Goal: Information Seeking & Learning: Learn about a topic

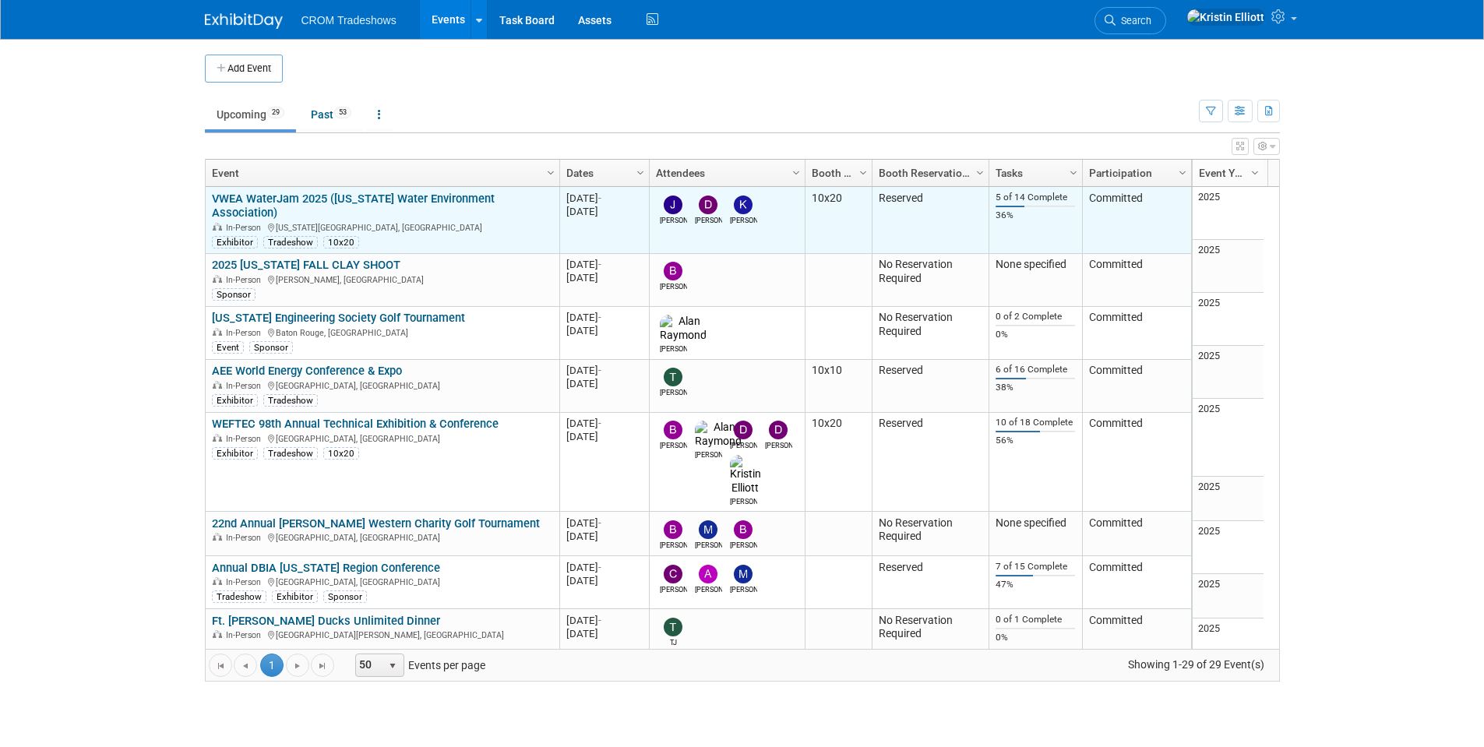
click at [495, 192] on link "VWEA WaterJam 2025 ([US_STATE] Water Environment Association)" at bounding box center [353, 206] width 283 height 29
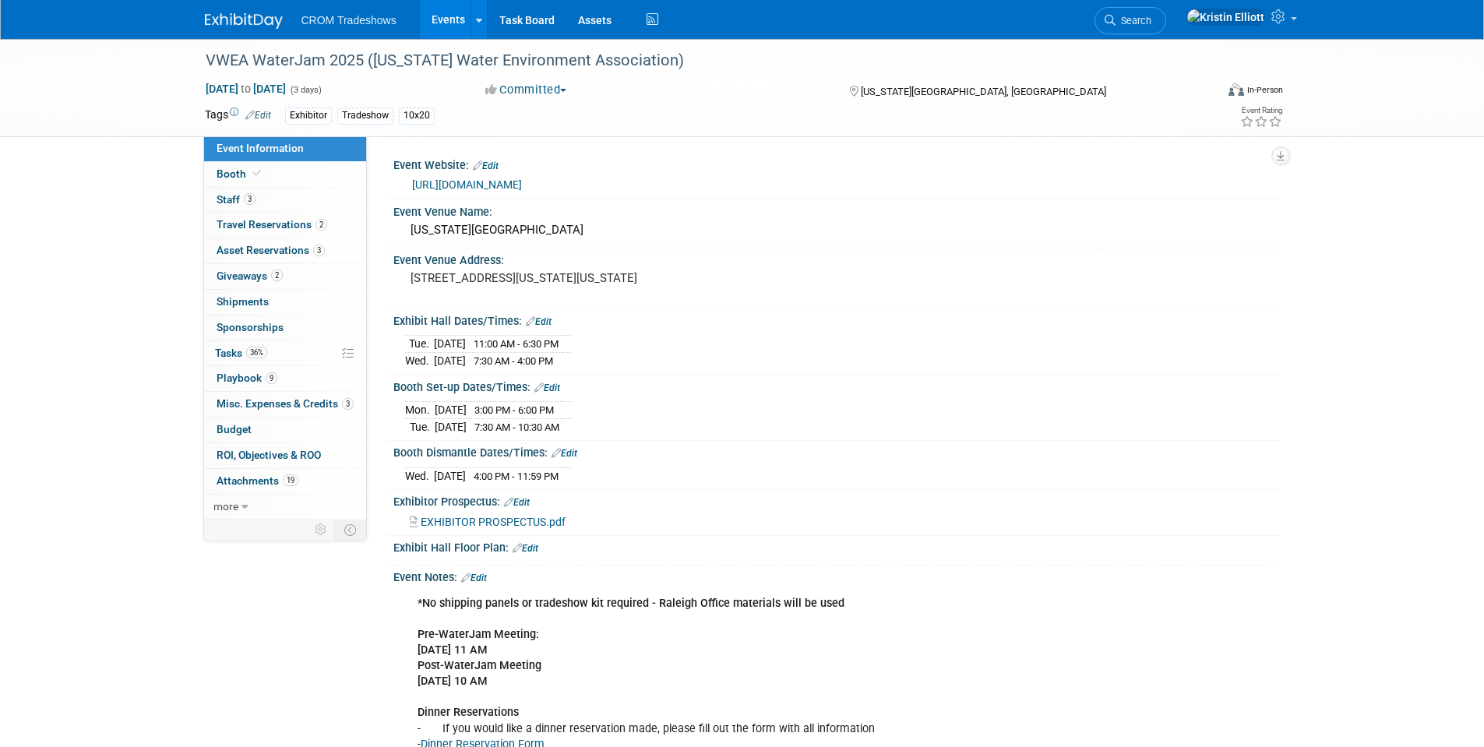
click at [263, 157] on link "Event Information" at bounding box center [285, 148] width 162 height 25
click at [440, 16] on link "Events" at bounding box center [448, 19] width 57 height 39
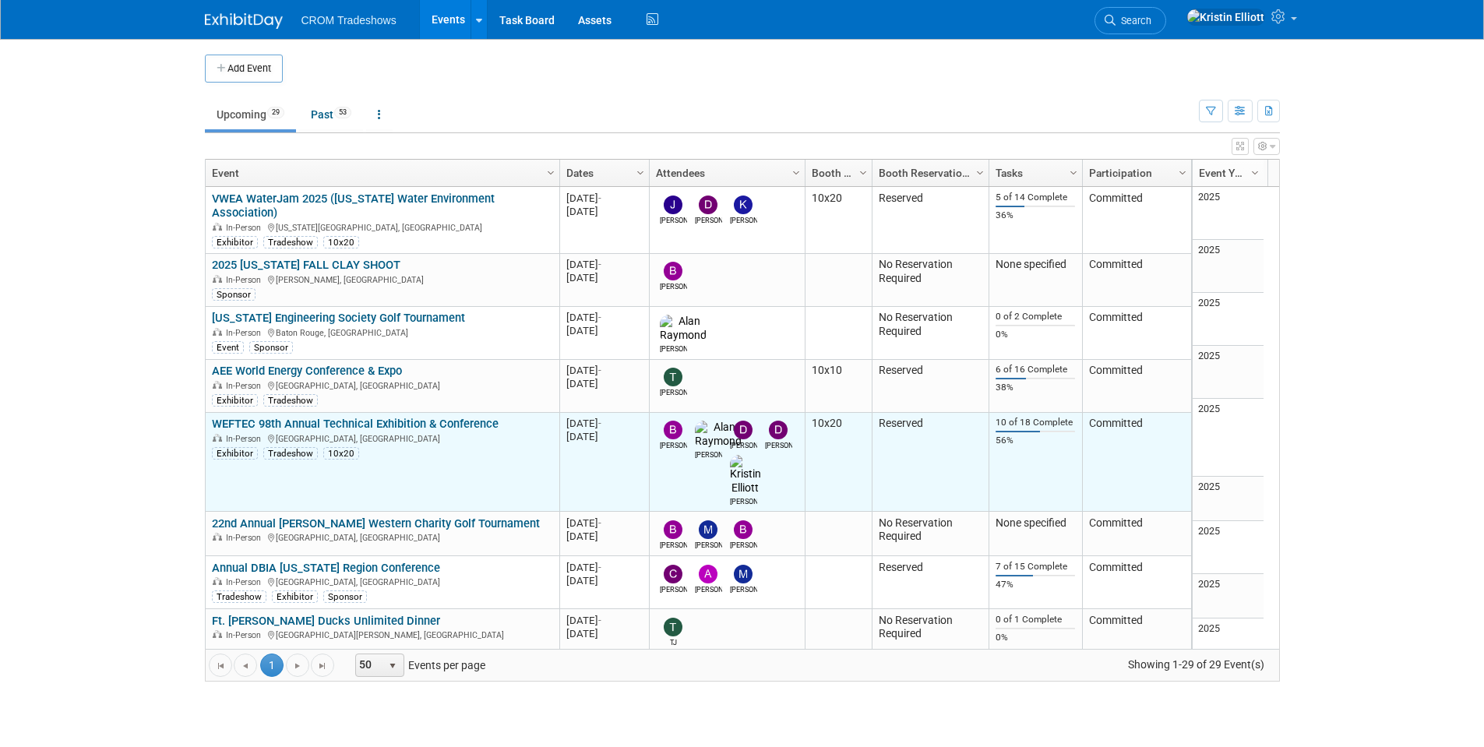
click at [334, 417] on link "WEFTEC 98th Annual Technical Exhibition & Conference" at bounding box center [355, 424] width 287 height 14
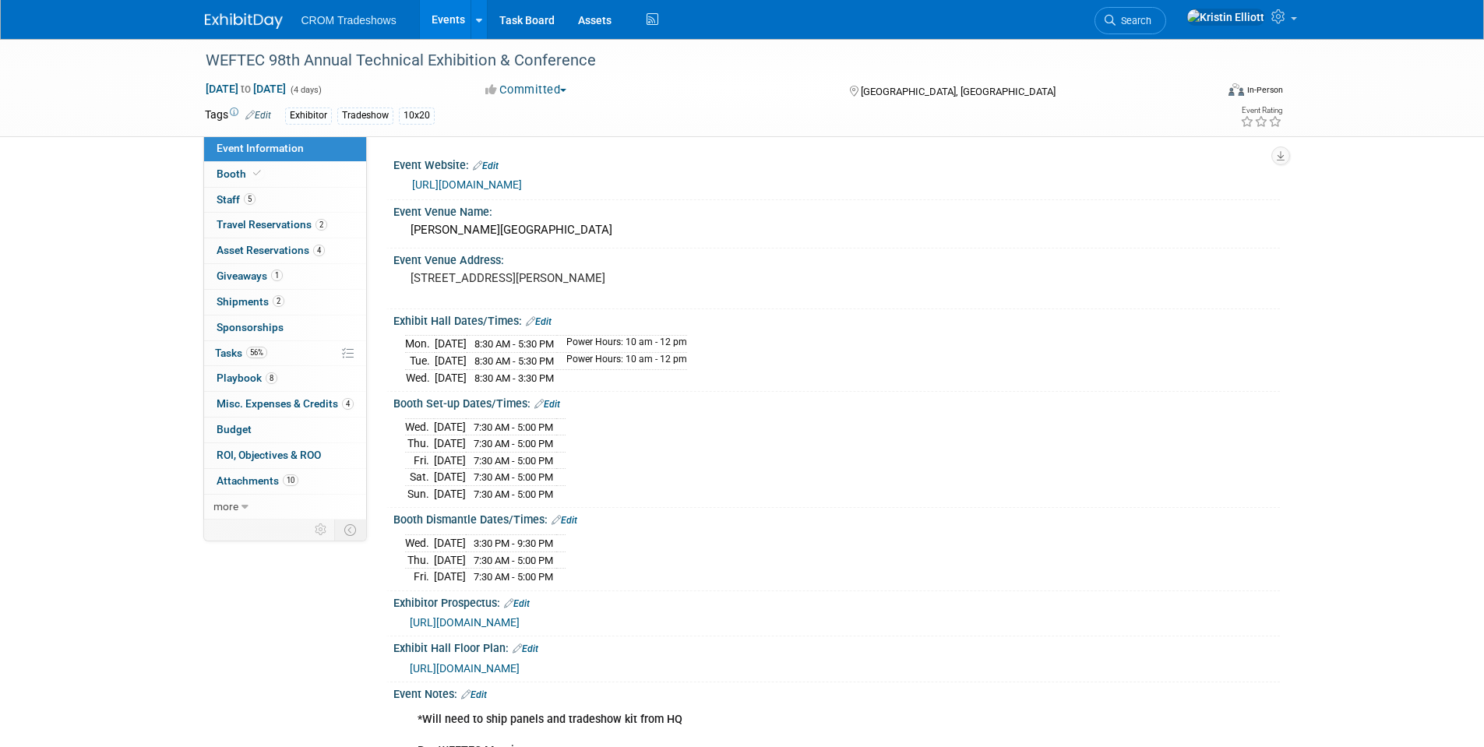
click at [253, 150] on span "Event Information" at bounding box center [260, 148] width 87 height 12
